Goal: Task Accomplishment & Management: Manage account settings

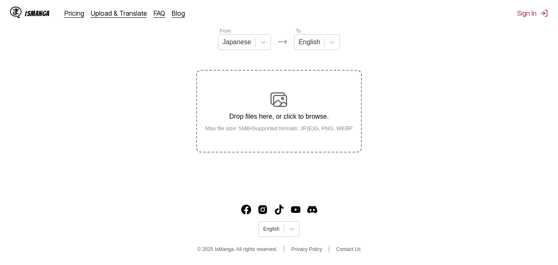
click at [528, 19] on div "IsManga Pricing Upload & Translate FAQ Blog Sign In Pricing Upload & Translate …" at bounding box center [279, 13] width 558 height 26
click at [527, 14] on button "Sign In" at bounding box center [532, 13] width 31 height 8
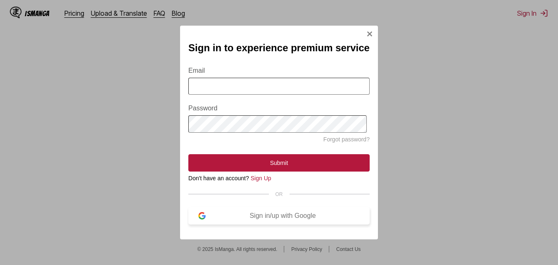
click at [290, 224] on button "Sign in/up with Google" at bounding box center [278, 215] width 181 height 17
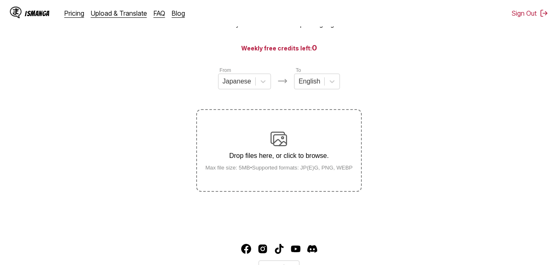
scroll to position [105, 0]
